Goal: Find specific page/section: Find specific page/section

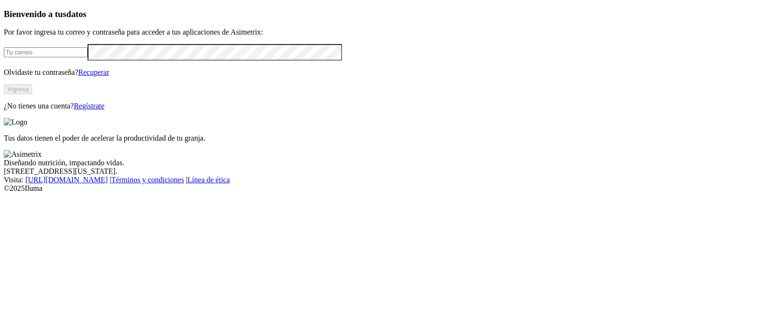
type input "[EMAIL_ADDRESS][PERSON_NAME][DOMAIN_NAME]"
click at [32, 94] on button "Ingresa" at bounding box center [18, 89] width 28 height 10
